Goal: Information Seeking & Learning: Learn about a topic

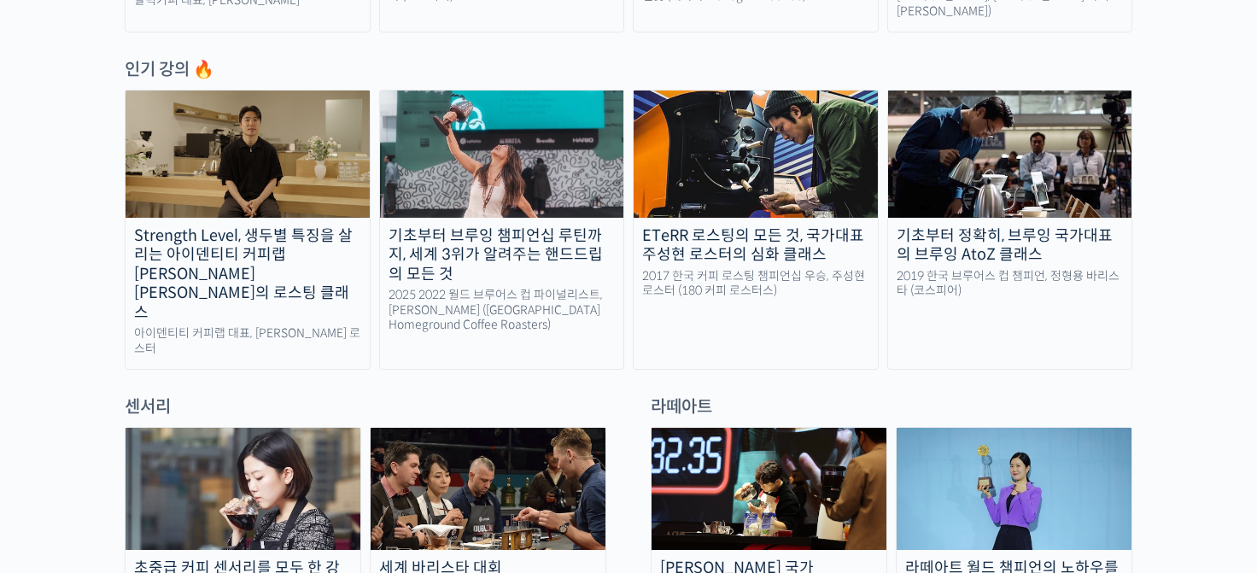
scroll to position [887, 0]
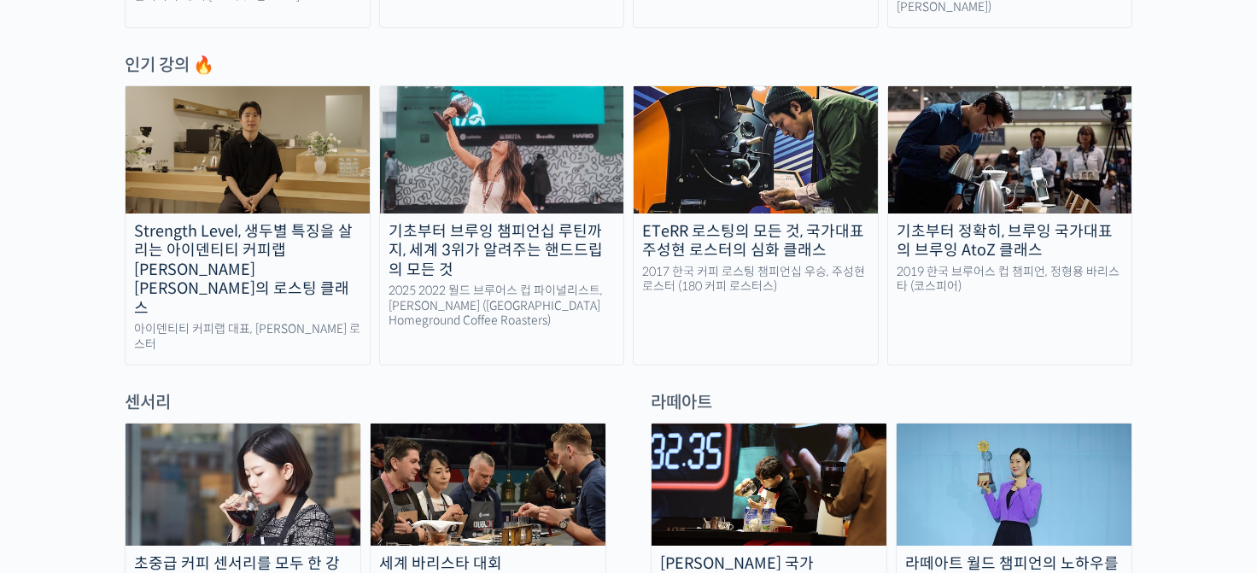
click at [328, 158] on img at bounding box center [247, 149] width 244 height 126
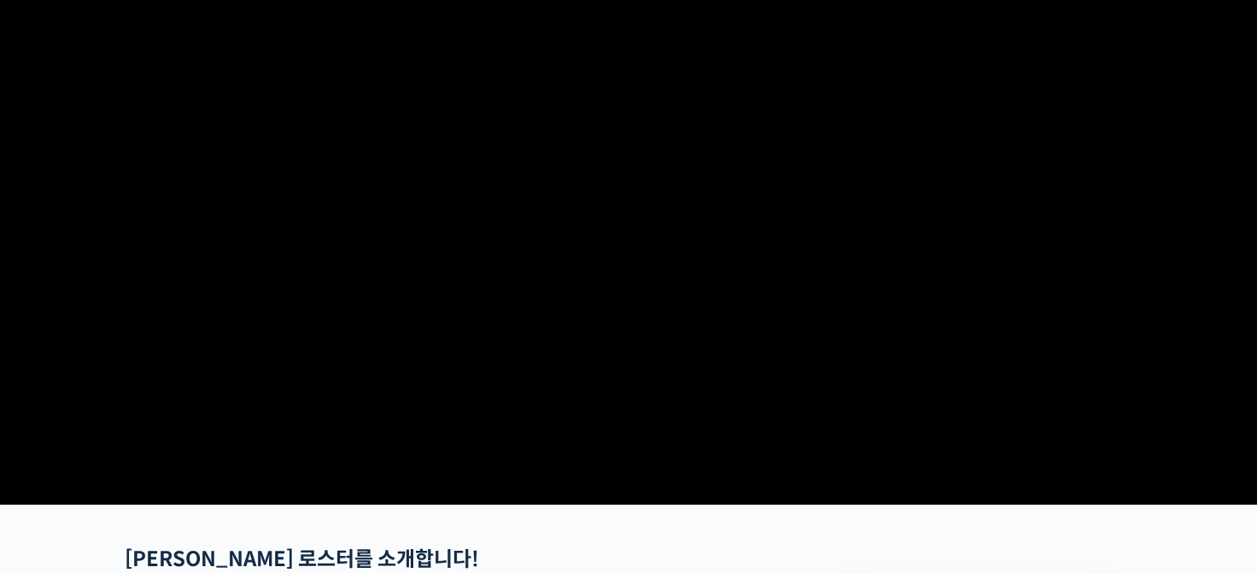
scroll to position [44, 0]
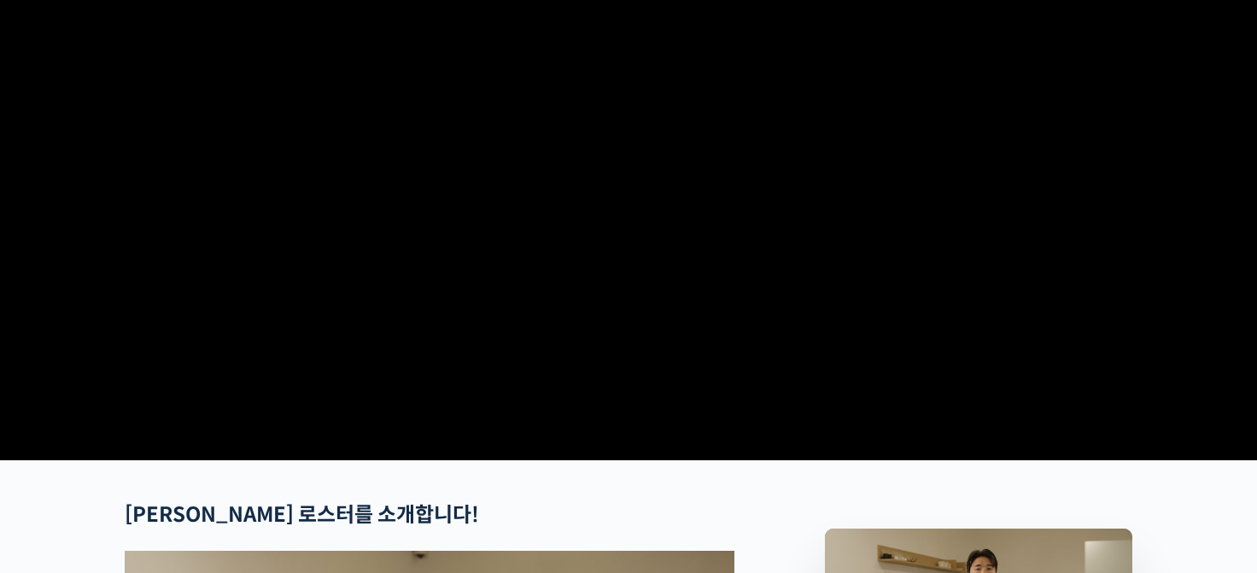
click at [448, 296] on video at bounding box center [628, 158] width 1007 height 589
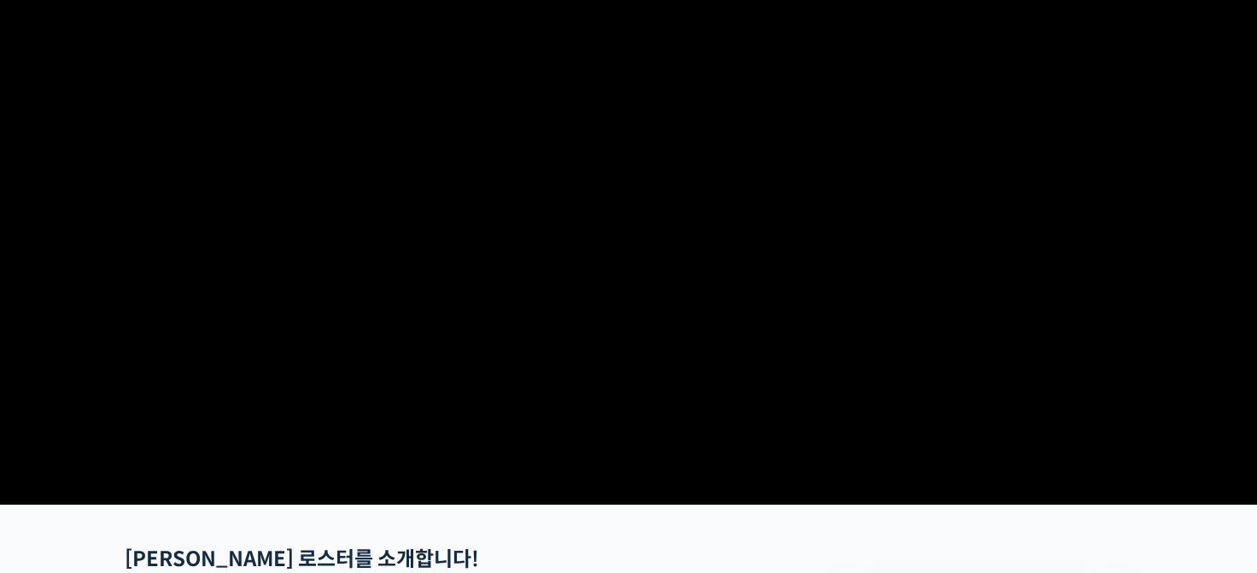
scroll to position [280, 0]
click at [652, 102] on video at bounding box center [628, 203] width 1007 height 589
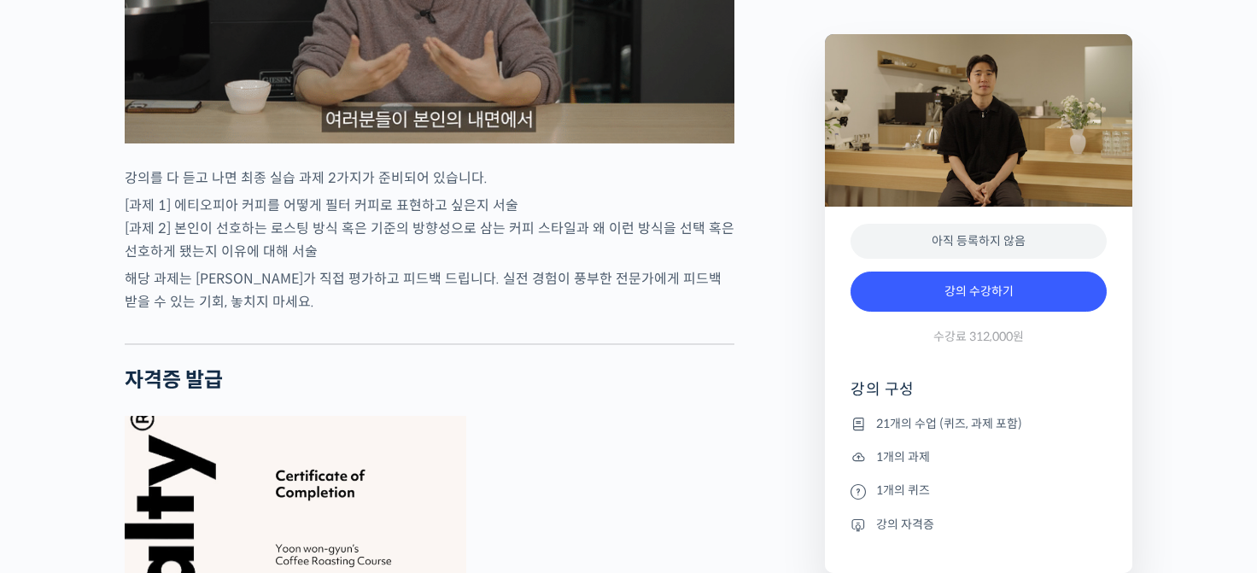
scroll to position [6068, 0]
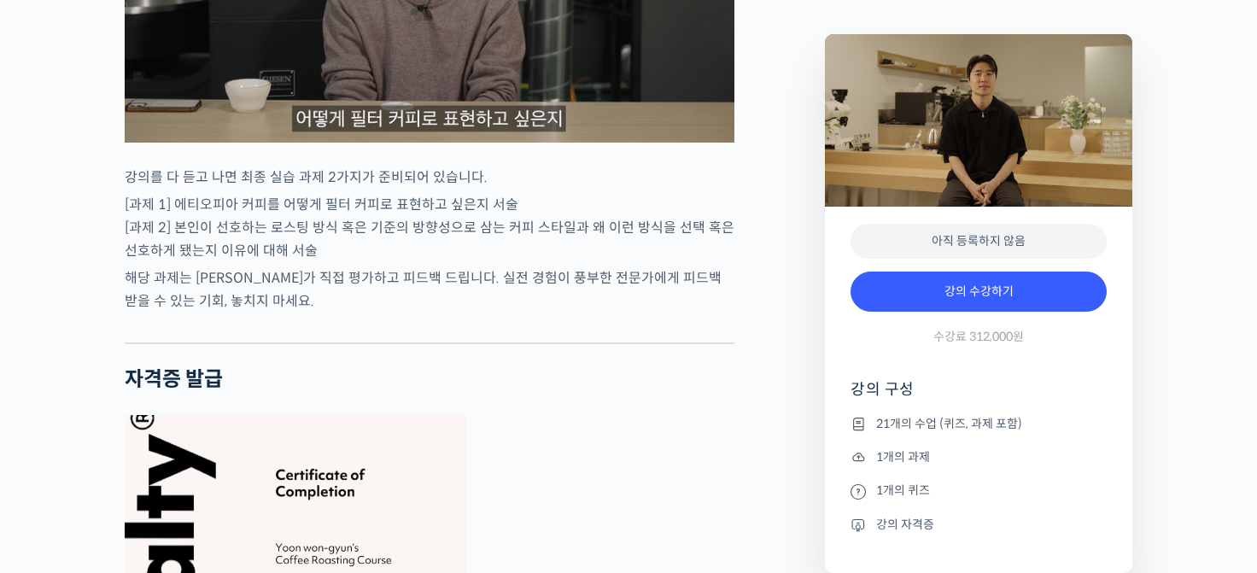
click at [461, 236] on p "[과제 1] 에티오피아 커피를 어떻게 필터 커피로 표현하고 싶은지 서술 [과제 2] 본인이 선호하는 로스팅 방식 혹은 기준의 방향성으로 삼는 …" at bounding box center [429, 227] width 609 height 69
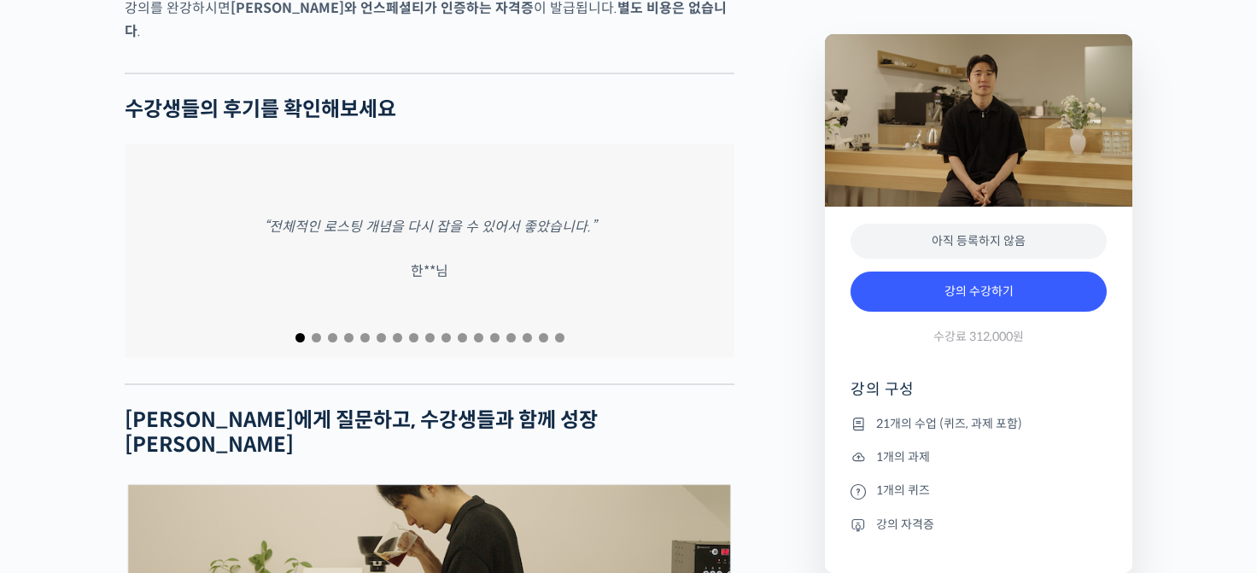
scroll to position [6994, 0]
click at [313, 332] on span "Go to slide 2" at bounding box center [316, 336] width 9 height 9
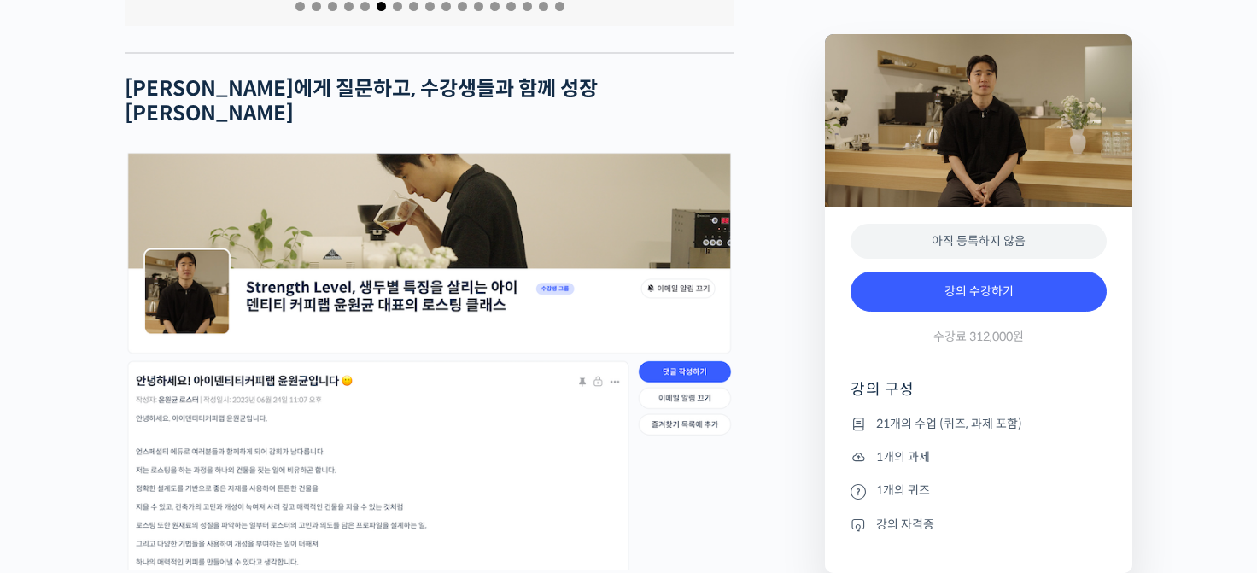
scroll to position [7332, 0]
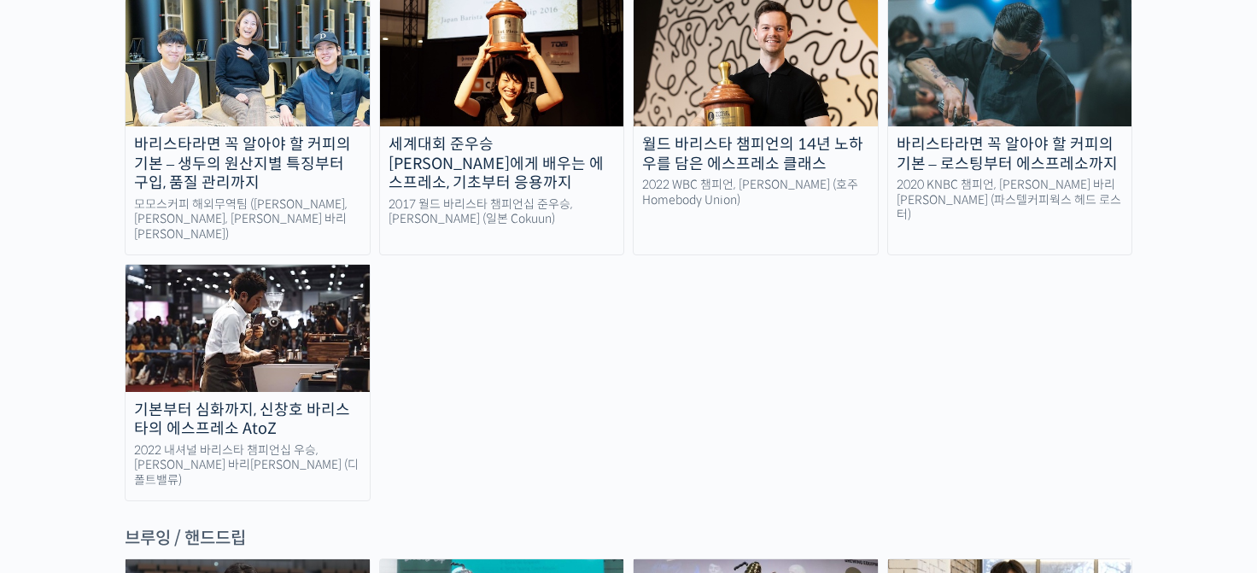
scroll to position [2441, 0]
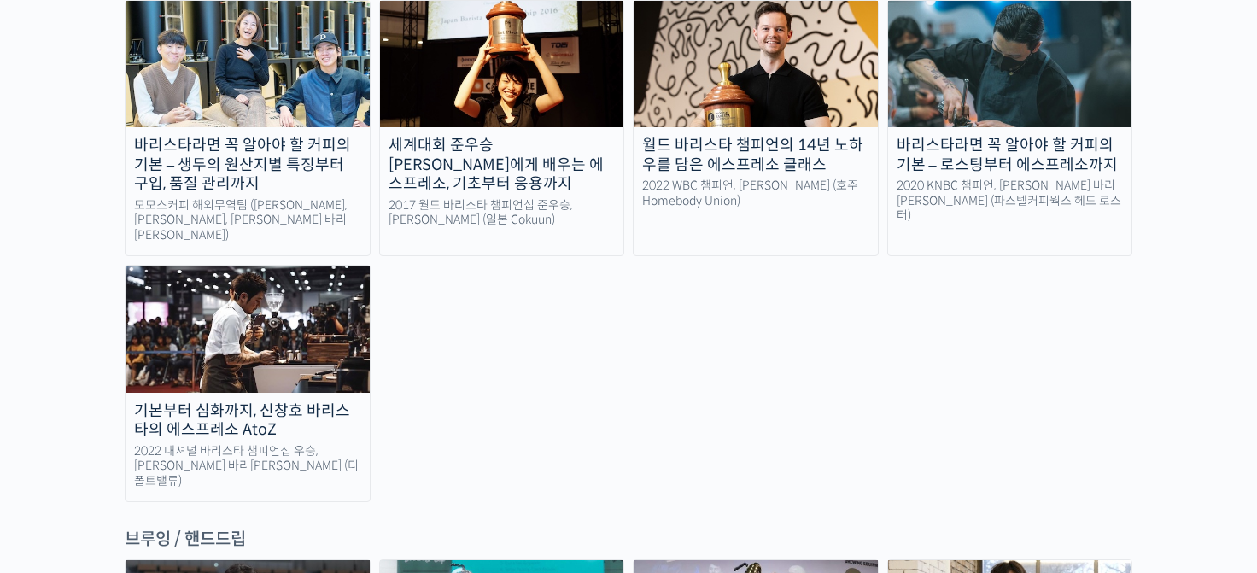
click at [192, 265] on img at bounding box center [247, 328] width 244 height 126
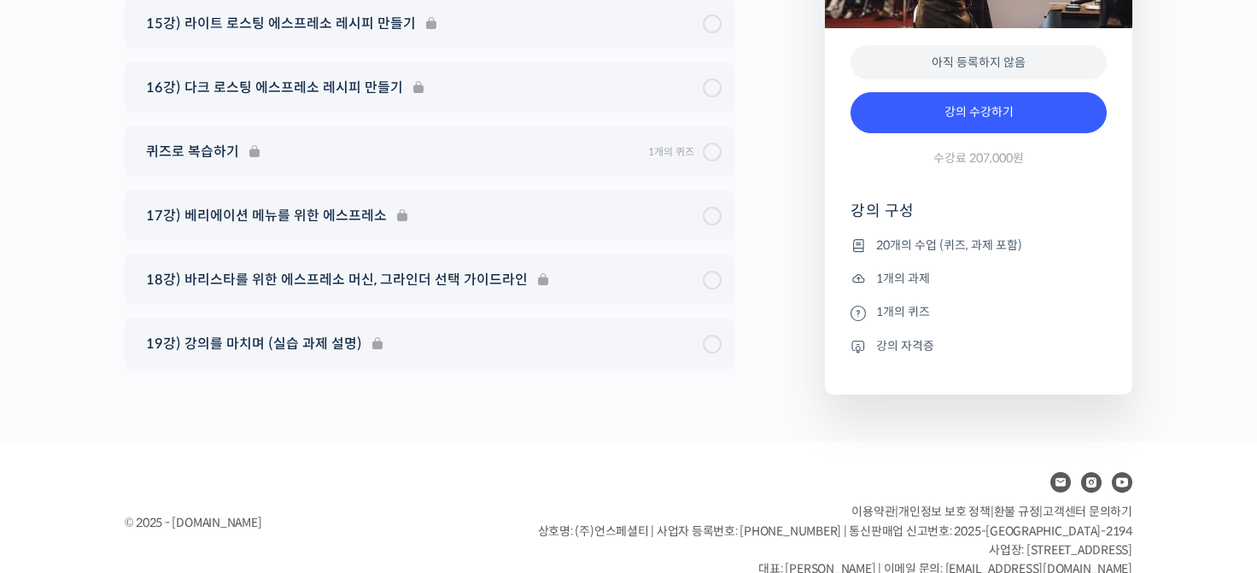
scroll to position [9986, 0]
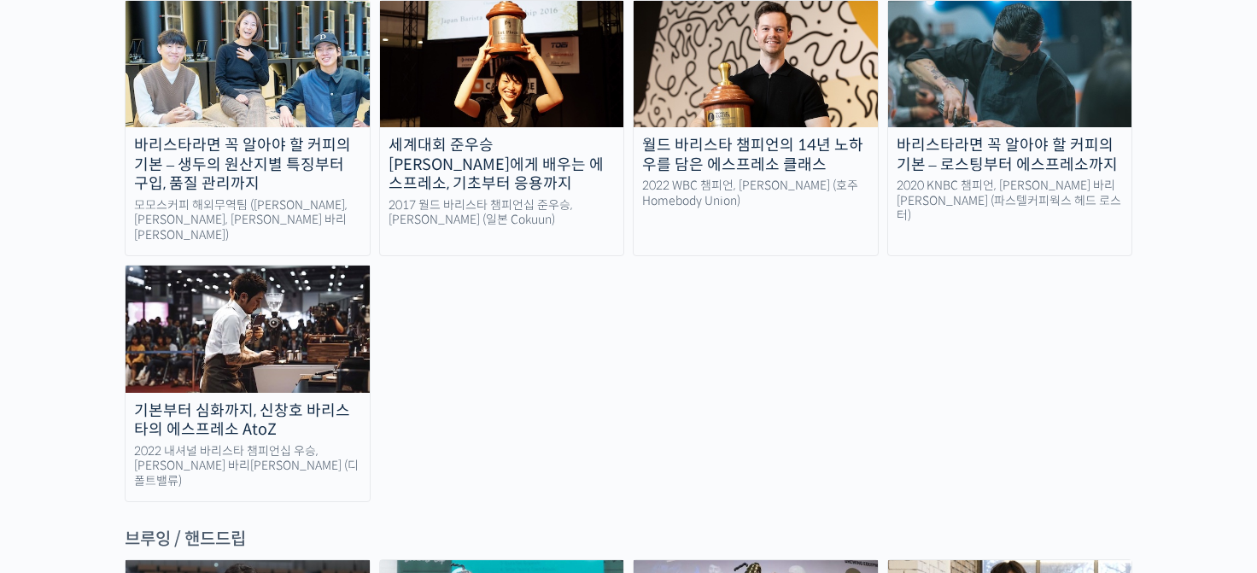
scroll to position [2441, 0]
